Goal: Obtain resource: Obtain resource

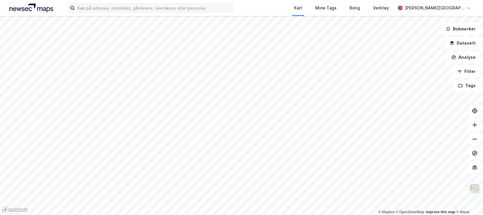
click at [116, 12] on div "Kart Mine Tags Bolig Verktøy Elaine Z. Aarkvisla" at bounding box center [241, 8] width 483 height 16
click at [116, 11] on input at bounding box center [154, 8] width 158 height 9
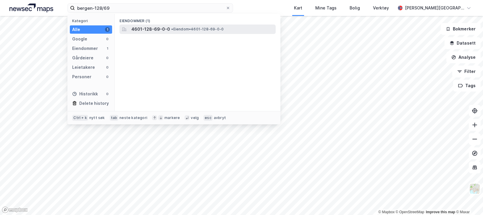
click at [155, 29] on span "4601-128-69-0-0" at bounding box center [150, 29] width 39 height 7
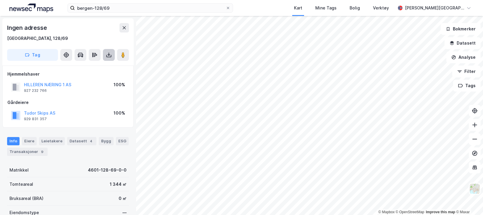
click at [110, 58] on button at bounding box center [109, 55] width 12 height 12
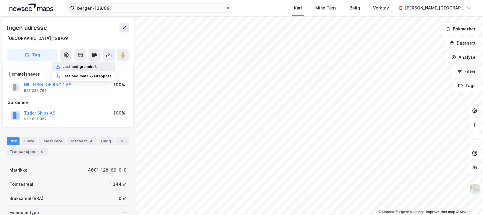
click at [103, 65] on div "Last ned grunnbok" at bounding box center [83, 66] width 63 height 9
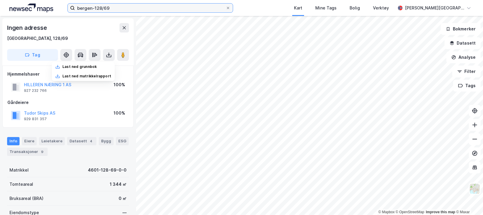
click at [118, 4] on input "bergen-128/69" at bounding box center [150, 8] width 151 height 9
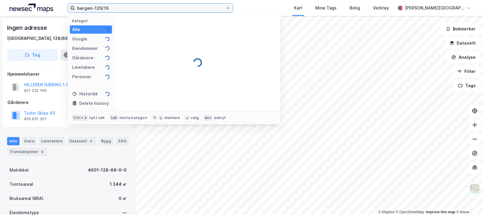
type input "bergen-129/16"
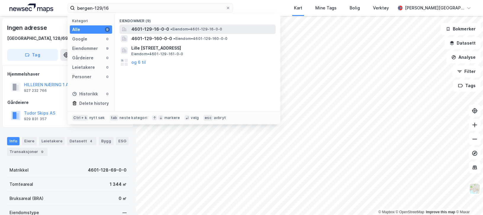
click at [171, 32] on div "4601-129-16-0-0 • Eiendom • 4601-129-16-0-0" at bounding box center [202, 29] width 143 height 7
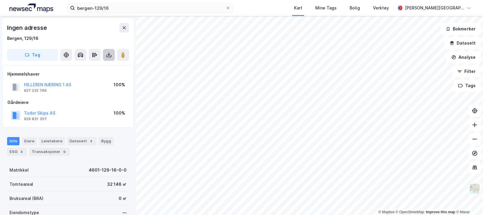
click at [105, 56] on button at bounding box center [109, 55] width 12 height 12
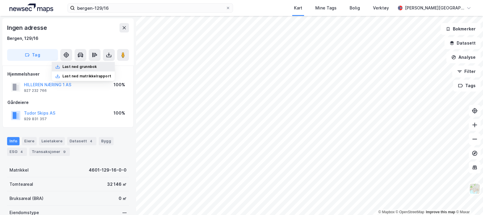
click at [99, 66] on div "Last ned grunnbok" at bounding box center [83, 66] width 63 height 9
